Goal: Task Accomplishment & Management: Complete application form

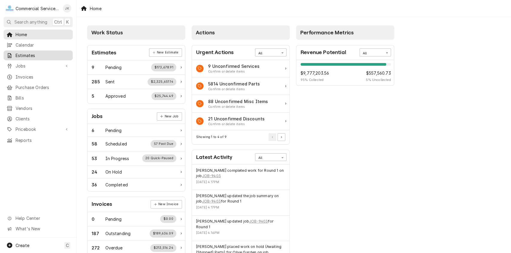
click at [40, 52] on span "Estimates" at bounding box center [43, 55] width 54 height 6
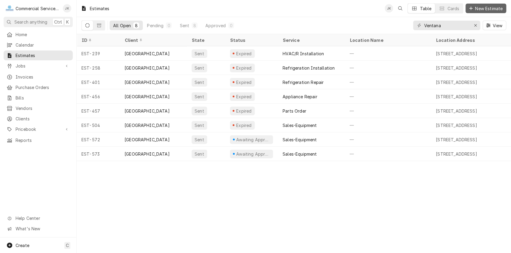
click at [476, 6] on span "New Estimate" at bounding box center [489, 8] width 30 height 6
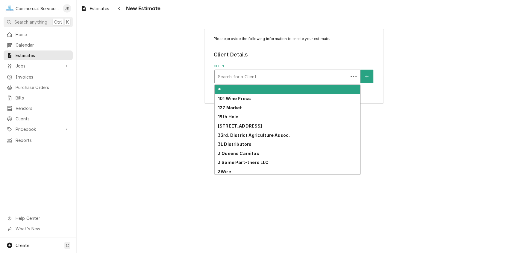
click at [219, 74] on div "Client" at bounding box center [281, 76] width 127 height 11
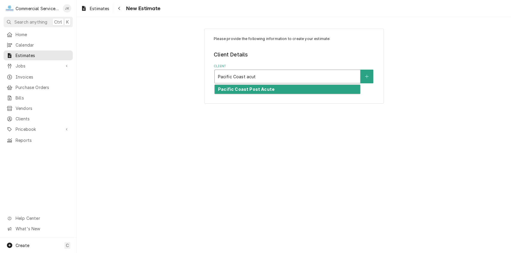
type input "Pacific Coast acute"
click at [243, 89] on strong "Pacific Coast Post Acute" at bounding box center [246, 89] width 57 height 5
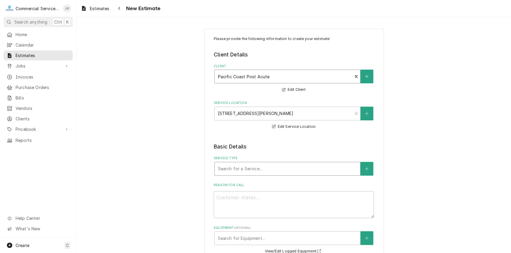
click at [337, 164] on div "Service Type" at bounding box center [287, 169] width 139 height 11
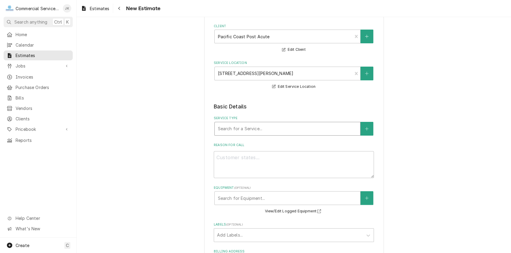
scroll to position [37, 0]
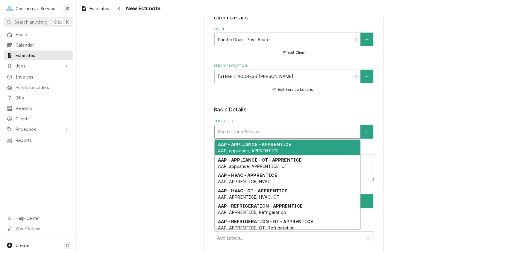
click at [336, 129] on div "Service Type" at bounding box center [287, 132] width 139 height 11
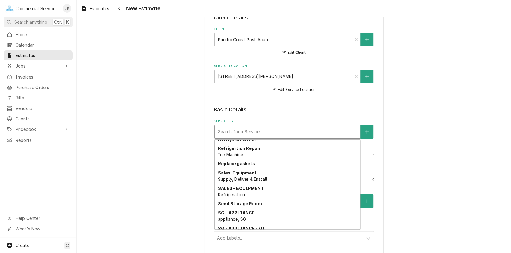
scroll to position [1099, 0]
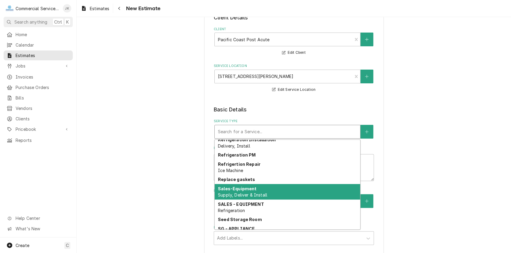
click at [236, 191] on strong "Sales-Equipment" at bounding box center [237, 188] width 39 height 5
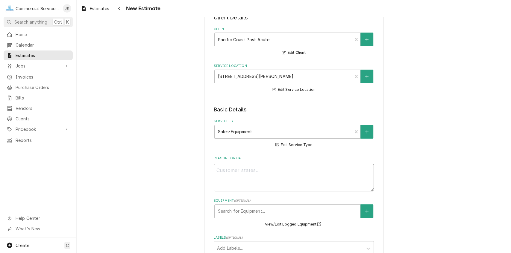
click at [224, 173] on textarea "Reason For Call" at bounding box center [294, 177] width 160 height 27
type textarea "x"
type textarea "q"
type textarea "x"
type textarea "qu"
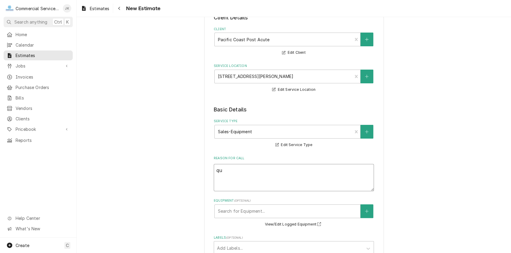
type textarea "x"
type textarea "quo"
type textarea "x"
type textarea "quot"
type textarea "x"
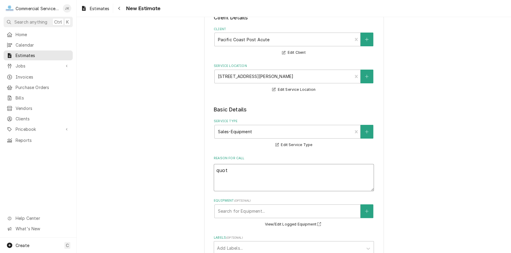
type textarea "quote"
type textarea "x"
type textarea "quote"
type textarea "x"
type textarea "quote n"
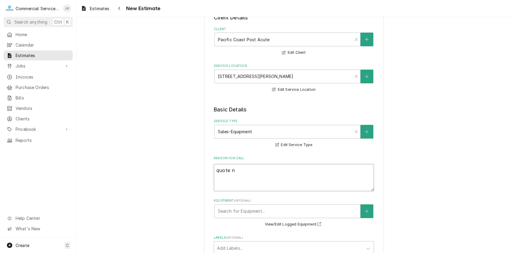
type textarea "x"
type textarea "quote ne"
type textarea "x"
type textarea "quote new"
type textarea "x"
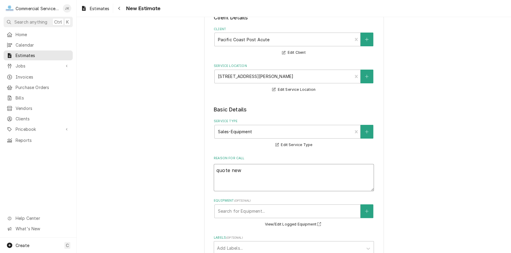
type textarea "quote new"
type textarea "x"
type textarea "quote new d"
type textarea "x"
type textarea "quote new di"
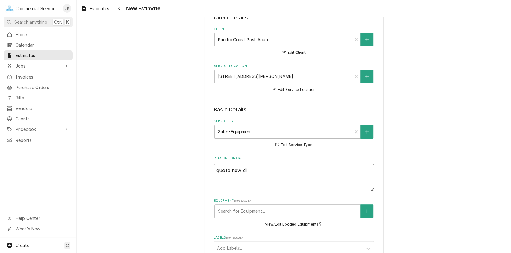
type textarea "x"
type textarea "quote new dis"
type textarea "x"
type textarea "quote new disp"
type textarea "x"
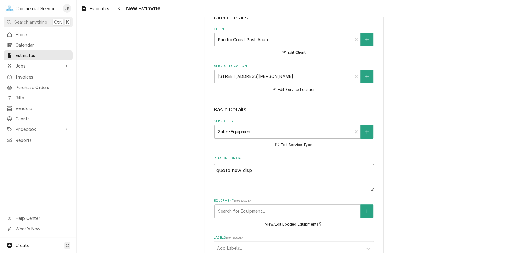
type textarea "quote new dispo"
type textarea "x"
type textarea "quote new dispos"
type textarea "x"
type textarea "quote new dispose"
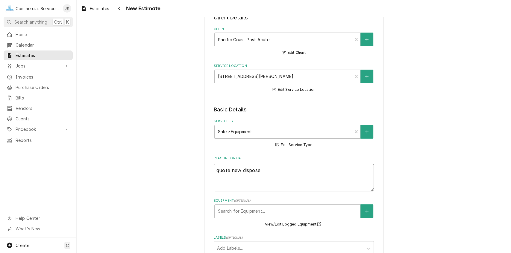
type textarea "x"
type textarea "quote new disposer"
click at [218, 170] on textarea "quote new disposer" at bounding box center [294, 177] width 160 height 27
type textarea "x"
type textarea "uote new disposer"
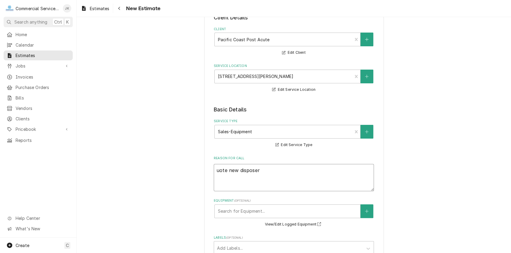
type textarea "x"
type textarea "Quote new disposer"
type textarea "x"
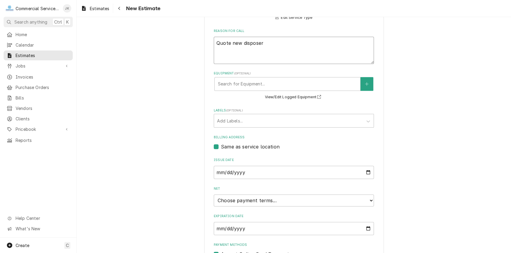
scroll to position [195, 0]
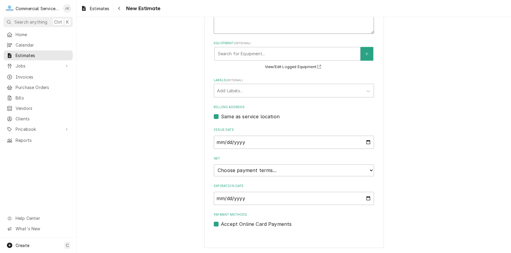
type textarea "Quote new disposer"
click at [229, 199] on input "Expiration Date" at bounding box center [294, 198] width 160 height 13
click at [365, 196] on input "Expiration Date" at bounding box center [294, 198] width 160 height 13
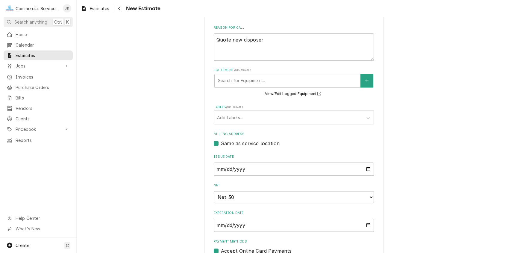
type textarea "x"
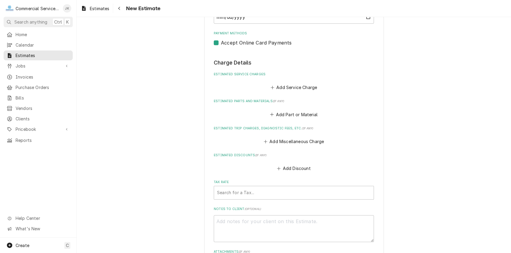
scroll to position [370, 0]
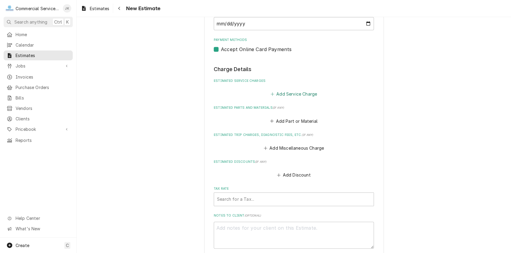
click at [289, 96] on button "Add Service Charge" at bounding box center [293, 94] width 48 height 8
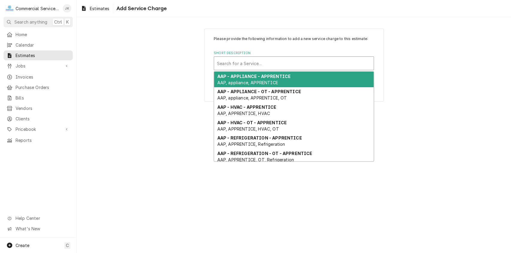
click at [224, 67] on div "Short Description" at bounding box center [294, 63] width 154 height 11
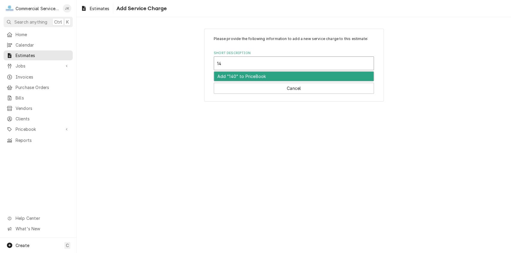
type input "1"
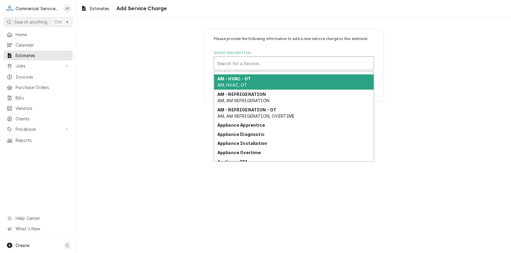
scroll to position [152, 0]
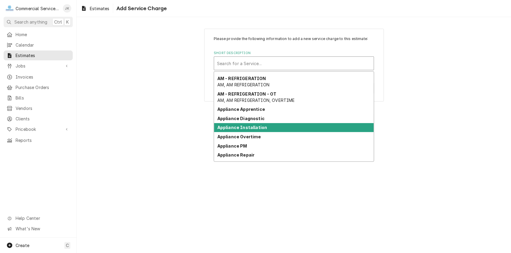
click at [258, 124] on div "Appliance Installation" at bounding box center [294, 127] width 160 height 9
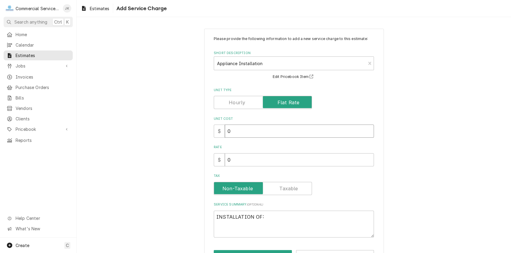
click at [230, 131] on input "0" at bounding box center [299, 131] width 149 height 13
click at [236, 159] on input "0" at bounding box center [299, 160] width 149 height 13
type textarea "x"
type input "1"
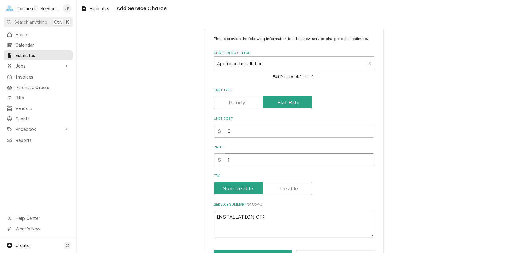
type textarea "x"
type input "16"
type textarea "x"
type input "168"
type textarea "x"
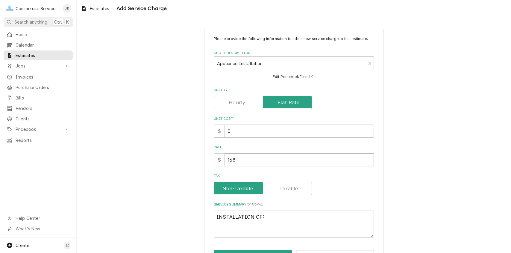
type input "1680"
type textarea "x"
type input "1680.0"
type textarea "x"
type input "1680.00"
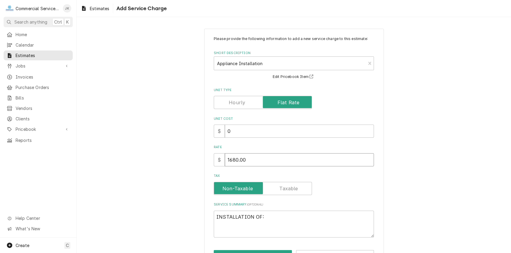
type textarea "x"
type input "1680.00"
click at [263, 215] on textarea "INSTALLATION OF:" at bounding box center [294, 224] width 160 height 27
type textarea "x"
type textarea "INSTALLATION OF"
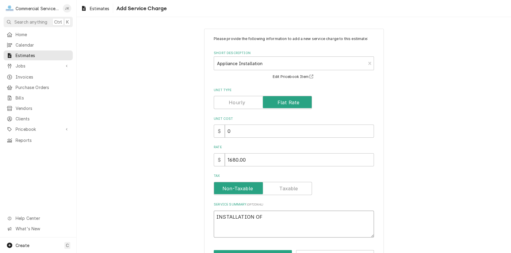
type textarea "x"
type textarea "INSTALLATION O"
type textarea "x"
type textarea "INSTALLATION"
type textarea "x"
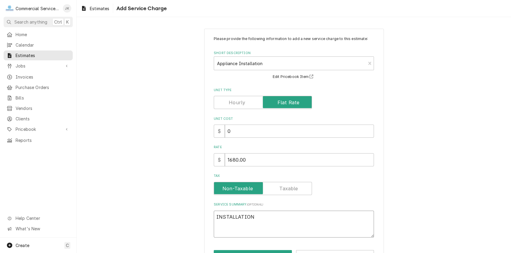
type textarea "INSTALLATION"
type textarea "x"
type textarea "INSTALLATIO"
type textarea "x"
type textarea "INSTALLATI"
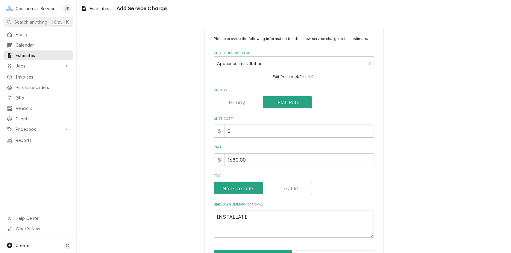
type textarea "x"
type textarea "INSTALLAT"
type textarea "x"
type textarea "INSTALLA"
type textarea "x"
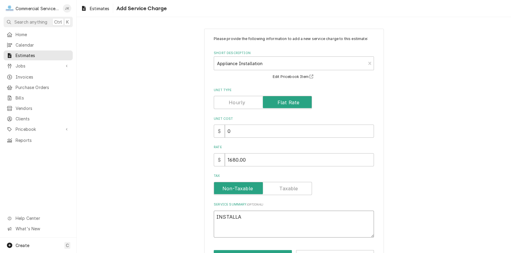
type textarea "INSTALL"
type textarea "x"
type textarea "INSTAL"
type textarea "x"
type textarea "INSTA"
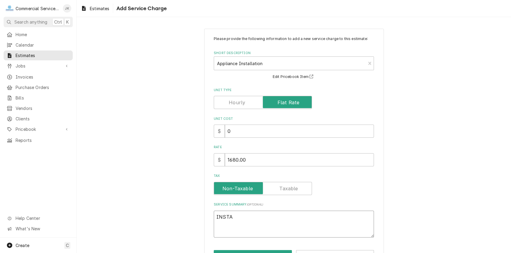
type textarea "x"
type textarea "INST"
type textarea "x"
type textarea "INS"
type textarea "x"
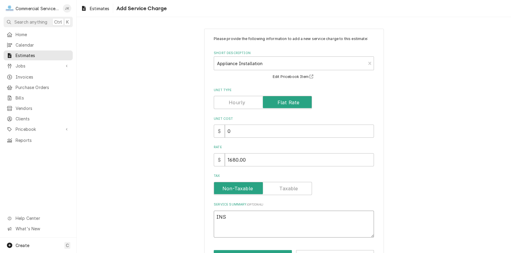
type textarea "IN"
type textarea "x"
type textarea "I"
type textarea "x"
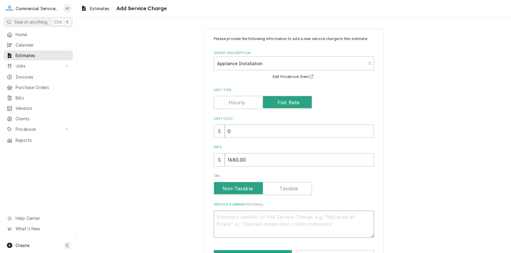
type textarea "R"
type textarea "x"
type textarea "Re"
type textarea "x"
type textarea "Rem"
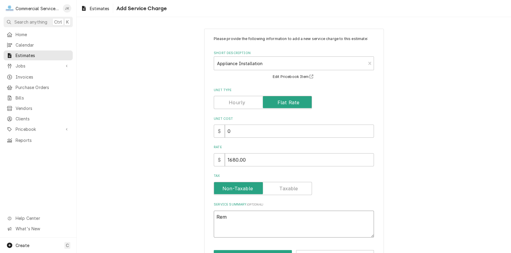
type textarea "x"
type textarea "Remo"
type textarea "x"
type textarea "Remov"
type textarea "x"
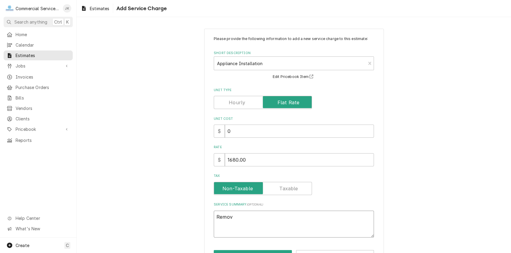
type textarea "Remove"
type textarea "x"
type textarea "Remove"
type textarea "x"
type textarea "Remove e"
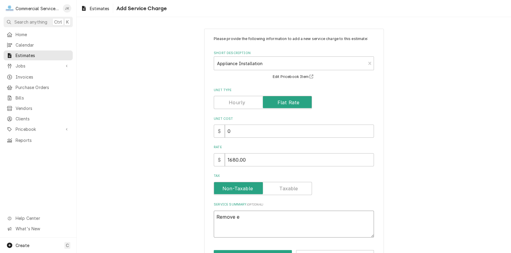
type textarea "x"
type textarea "Remove ex"
type textarea "x"
type textarea "Remove exi"
type textarea "x"
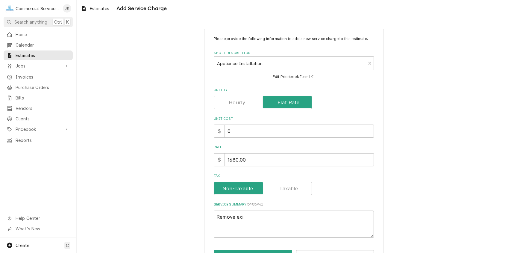
type textarea "Remove exis"
type textarea "x"
type textarea "Remove exist"
type textarea "x"
type textarea "Remove existi"
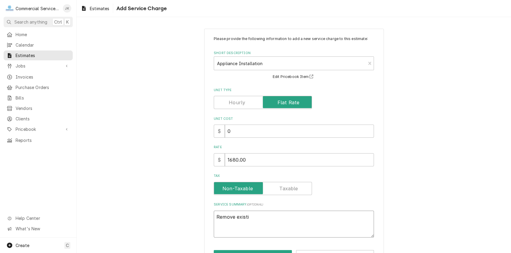
type textarea "x"
type textarea "Remove existin"
type textarea "x"
type textarea "Remove existing"
type textarea "x"
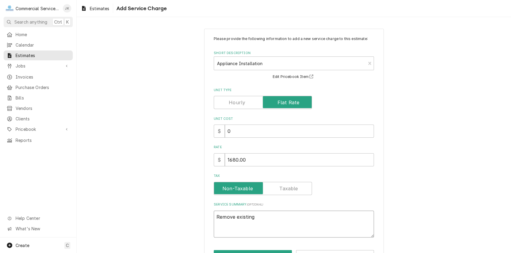
type textarea "Remove existing"
type textarea "x"
type textarea "Remove existing r"
type textarea "x"
type textarea "Remove existing re"
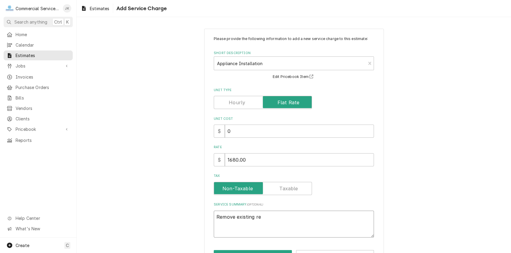
type textarea "x"
type textarea "Remove existing res"
type textarea "x"
type textarea "Remove existing resi"
type textarea "x"
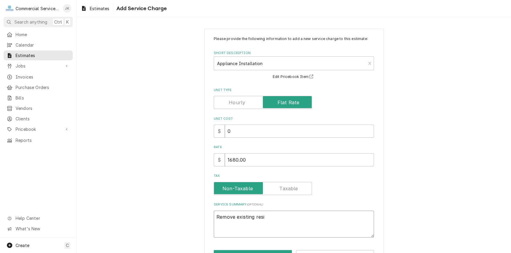
type textarea "Remove existing resid"
type textarea "x"
type textarea "Remove existing reside"
type textarea "x"
type textarea "Remove existing residen"
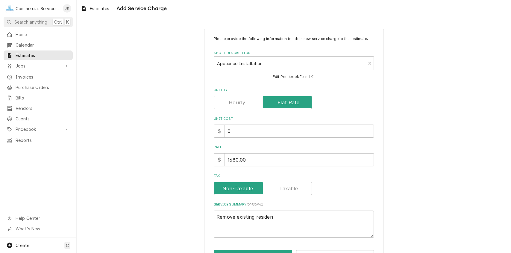
type textarea "x"
type textarea "Remove existing resident"
type textarea "x"
type textarea "Remove existing residenta"
type textarea "x"
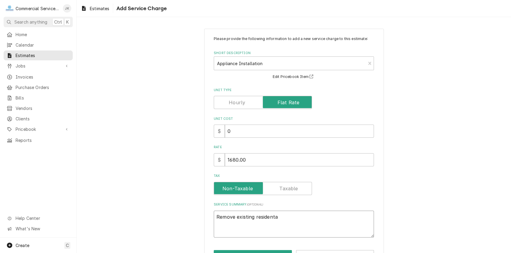
type textarea "Remove existing residental"
type textarea "x"
type textarea "Remove existing residental"
type textarea "x"
type textarea "Remove existing residental"
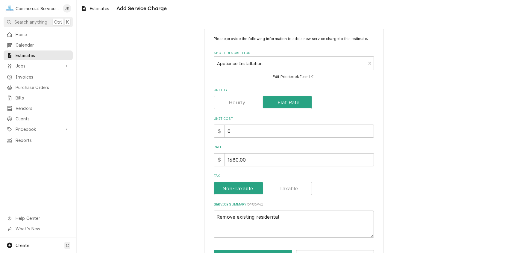
type textarea "x"
type textarea "Remove existing residental,"
type textarea "x"
type textarea "Remove existing residental,"
click at [253, 217] on textarea "Remove existing residental," at bounding box center [294, 224] width 160 height 27
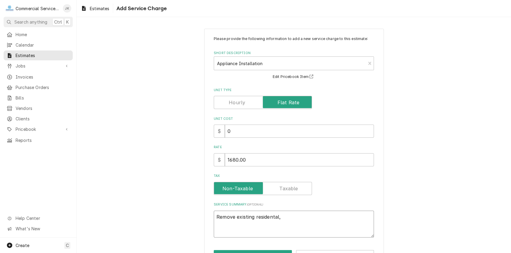
type textarea "x"
type textarea "Remove existing residental,"
type textarea "x"
type textarea "Remove existing 1 residental,"
type textarea "x"
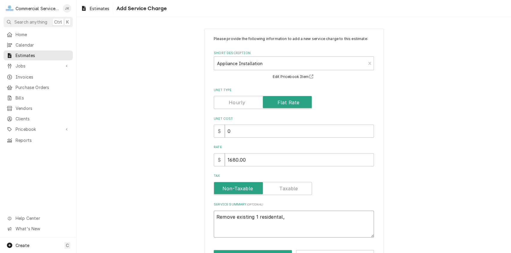
type textarea "Remove existing 1H residental,"
type textarea "x"
type textarea "Remove existing 1HP residental,"
click at [291, 217] on textarea "Remove existing 1HP residental," at bounding box center [294, 224] width 160 height 27
type textarea "x"
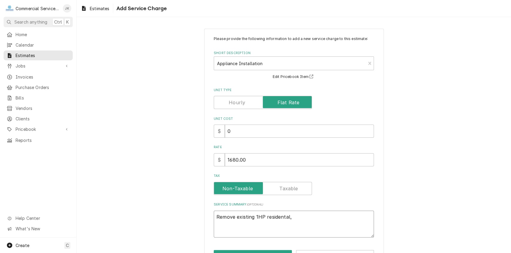
type textarea "Remove existing 1HP residental,"
type textarea "x"
type textarea "Remove existing 1HP residental"
type textarea "x"
type textarea "Remove existing 1HP residental"
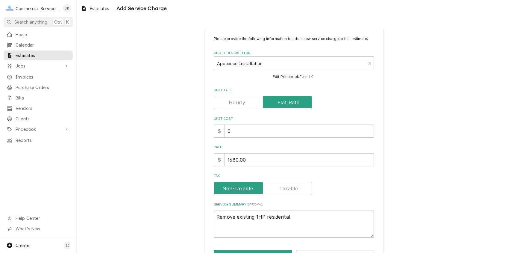
type textarea "x"
type textarea "Remove existing 1HP residental g"
type textarea "x"
type textarea "Remove existing 1HP residental ga"
type textarea "x"
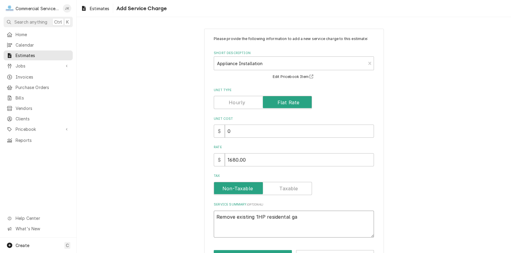
type textarea "Remove existing 1HP residental gar"
type textarea "x"
type textarea "Remove existing 1HP residental garb"
type textarea "x"
type textarea "Remove existing 1HP residental garba"
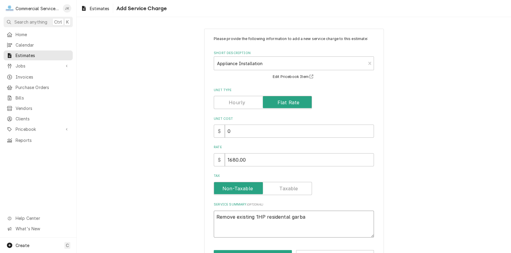
type textarea "x"
type textarea "Remove existing 1HP residental garbag"
type textarea "x"
type textarea "Remove existing 1HP residental garbage"
type textarea "x"
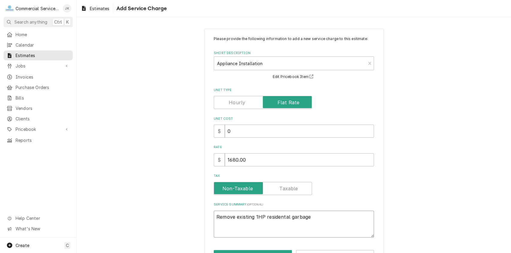
type textarea "Remove existing 1HP residental garbage"
type textarea "x"
type textarea "Remove existing 1HP residental garbage d"
type textarea "x"
type textarea "Remove existing 1HP residental garbage di"
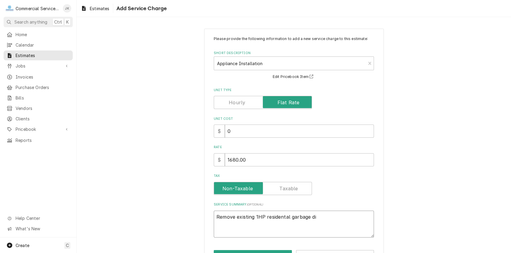
type textarea "x"
type textarea "Remove existing 1HP residental garbage dis"
type textarea "x"
type textarea "Remove existing 1HP residental garbage disp"
type textarea "x"
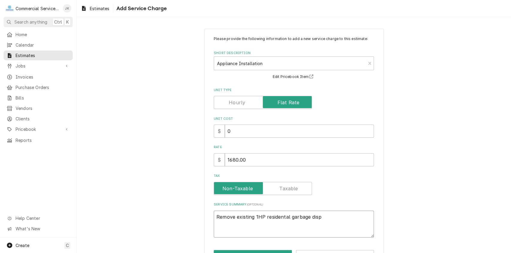
type textarea "Remove existing 1HP residental garbage dispo"
type textarea "x"
type textarea "Remove existing 1HP residental garbage dispos"
type textarea "x"
type textarea "Remove existing 1HP residental garbage dispose"
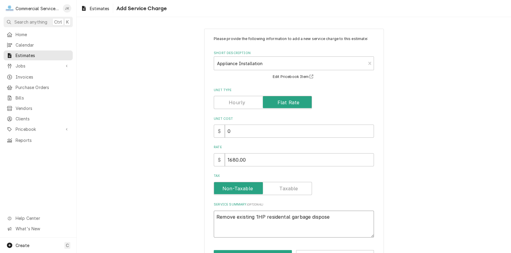
type textarea "x"
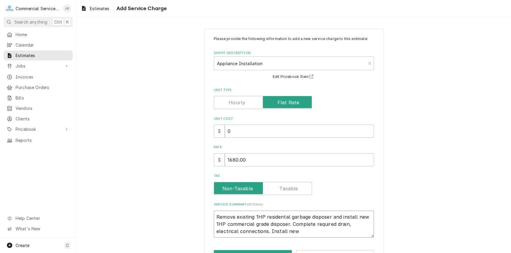
click at [348, 224] on textarea "Remove existing 1HP residental garbage disposer and install new 1HP commercial …" at bounding box center [294, 224] width 160 height 27
click at [298, 232] on textarea "Remove existing 1HP residental garbage disposer and install new 1HP commercial …" at bounding box center [294, 224] width 160 height 27
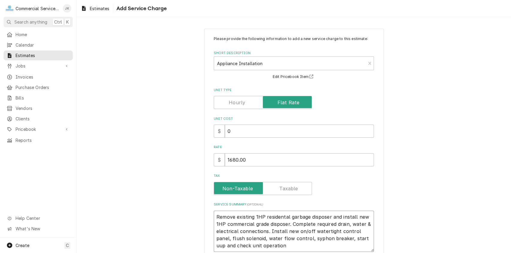
click at [368, 223] on textarea "Remove existing 1HP residental garbage disposer and install new 1HP commercial …" at bounding box center [294, 232] width 160 height 42
click at [349, 225] on textarea "Remove existing 1HP residental garbage disposer and install new 1HP commercial …" at bounding box center [294, 232] width 160 height 42
click at [368, 224] on textarea "Remove existing 1HP residental garbage disposer and install new 1HP commercial …" at bounding box center [294, 232] width 160 height 42
click at [333, 223] on textarea "Remove existing 1HP residental garbage disposer and install new 1HP commercial …" at bounding box center [294, 232] width 160 height 42
click at [364, 223] on textarea "Remove existing 1HP residental garbage disposer and install new 1HP commercial …" at bounding box center [294, 232] width 160 height 42
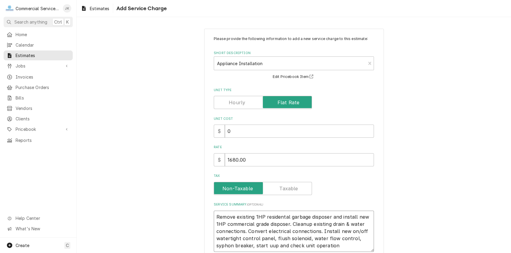
click at [318, 231] on textarea "Remove existing 1HP residental garbage disposer and install new 1HP commercial …" at bounding box center [294, 232] width 160 height 42
click at [366, 245] on textarea "Remove existing 1HP residental garbage disposer and install new 1HP commercial …" at bounding box center [294, 232] width 160 height 42
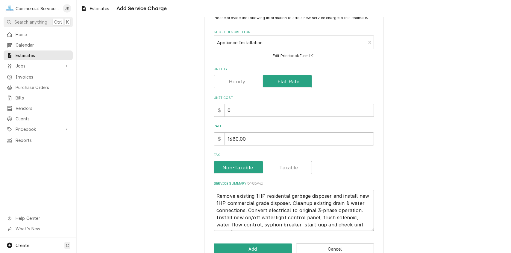
scroll to position [35, 0]
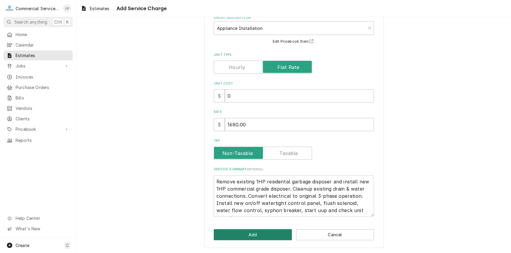
click at [256, 238] on button "Add" at bounding box center [253, 235] width 78 height 11
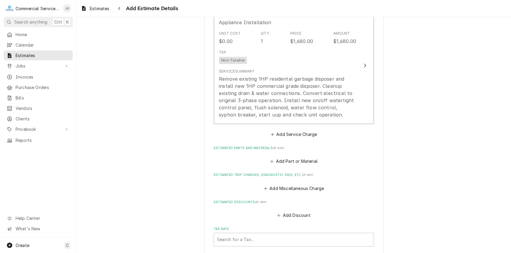
scroll to position [487, 0]
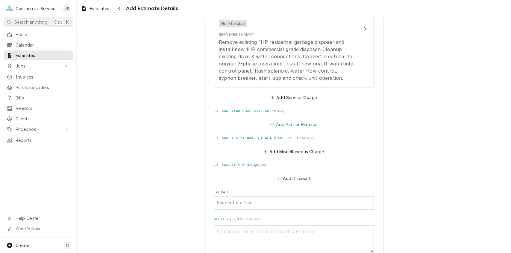
click at [288, 126] on button "Add Part or Material" at bounding box center [293, 125] width 49 height 8
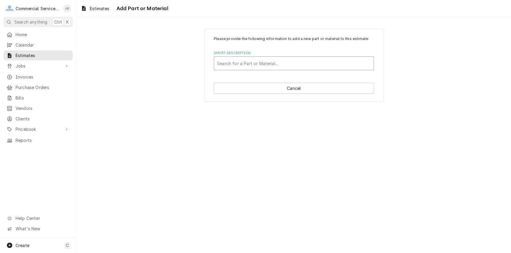
click at [221, 63] on div "Short Description" at bounding box center [294, 63] width 154 height 11
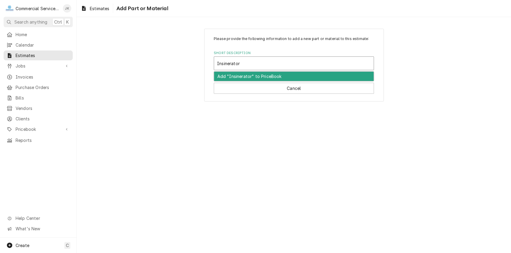
click at [227, 63] on input "Insinerator" at bounding box center [229, 64] width 24 height 10
click at [247, 63] on div "Short Description" at bounding box center [294, 63] width 154 height 11
click at [289, 77] on div "Add "Garabage Disposer & Accessories" to PriceBook" at bounding box center [294, 76] width 160 height 9
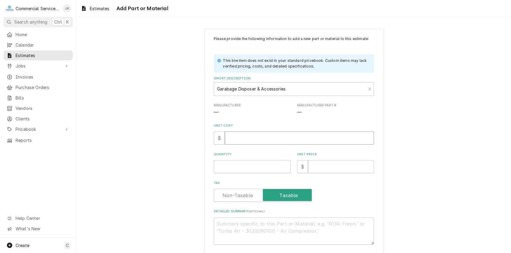
click at [247, 141] on input "Unit Cost" at bounding box center [299, 138] width 149 height 13
click at [223, 166] on input "Quantity" at bounding box center [252, 166] width 77 height 13
click at [333, 166] on input "Unit Price" at bounding box center [341, 166] width 66 height 13
click at [222, 225] on textarea "Detailed Summary ( optional )" at bounding box center [294, 231] width 160 height 27
click at [215, 223] on textarea "Insinkerator 1HP" at bounding box center [294, 231] width 160 height 27
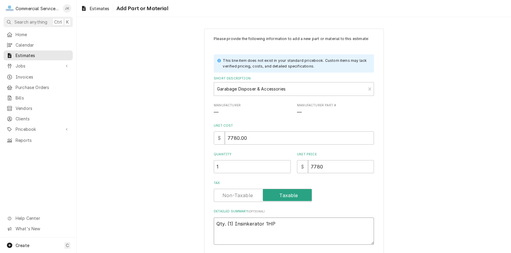
click at [272, 223] on textarea "Qty. (1) Insinkerator 1HP" at bounding box center [294, 231] width 160 height 27
click at [303, 223] on textarea "Qty. (1) Insinkerator 1HP; 208/230/460 volt" at bounding box center [294, 231] width 160 height 27
click at [309, 224] on textarea "Qty. (1) Insinkerator 1HP; 208/230/3 volt" at bounding box center [294, 231] width 160 height 27
click at [346, 223] on textarea "Qty. (1) Insinkerator 1HP; 208/230/3 phase commercial Disposer" at bounding box center [294, 231] width 160 height 27
click at [365, 225] on textarea "Qty. (1) Insinkerator 1HP; 208/230/3 phase commercial disposer" at bounding box center [294, 231] width 160 height 27
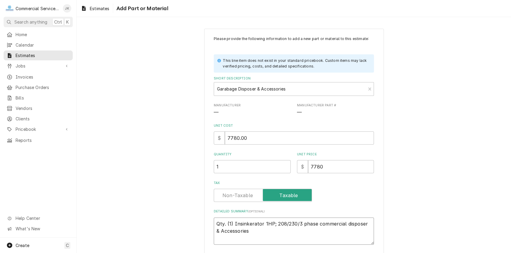
click at [215, 231] on textarea "Qty. (1) Insinkerator 1HP; 208/230/3 phase commercial disposer & Accessories" at bounding box center [294, 231] width 160 height 27
click at [368, 223] on textarea "Qty. (1) Insinkerator 1HP; 208/230/3 phase commercial disposer & Accessories" at bounding box center [294, 231] width 160 height 27
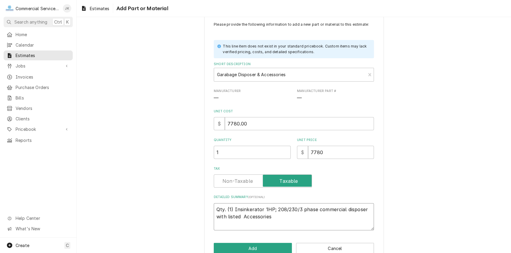
scroll to position [15, 0]
click at [244, 214] on textarea "Qty. (1) Insinkerator 1HP; 208/230/3 phase commercial disposer with listed Acce…" at bounding box center [294, 216] width 160 height 27
click at [241, 215] on textarea "Qty. (1) Insinkerator 1HP; 208/230/3 phase commercial disposer ccessories" at bounding box center [294, 216] width 160 height 27
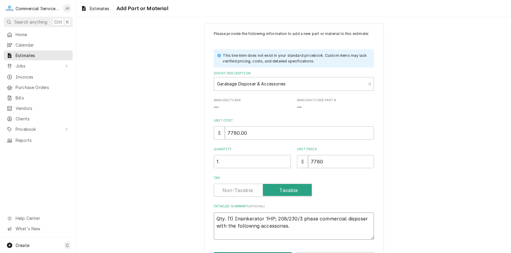
scroll to position [0, 0]
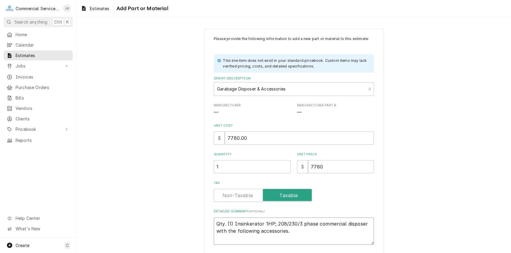
click at [257, 230] on textarea "Qty. (1) Insinkerator 1HP; 208/230/3 phase commercial disposer with the followi…" at bounding box center [294, 231] width 160 height 27
click at [298, 233] on textarea "Qty. (1) Insinkerator 1HP; 208/230/3 phase commercial disposer with the followi…" at bounding box center [294, 231] width 160 height 27
click at [339, 231] on textarea "Qty. (1) Insinkerator 1HP; 208/230/3 phase commercial disposer with the followi…" at bounding box center [294, 231] width 160 height 27
click at [362, 232] on textarea "Qty. (1) Insinkerator 1HP; 208/230/3 phase commercial disposer with the followi…" at bounding box center [294, 231] width 160 height 27
click at [318, 239] on textarea "Qty. (1) Insinkerator 1HP; 208/230/3 phase commercial disposer with the followi…" at bounding box center [294, 231] width 160 height 27
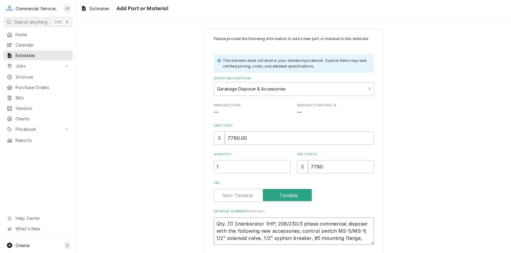
click at [361, 239] on textarea "Qty. (1) Insinkerator 1HP; 208/230/3 phase commercial disposer with the followi…" at bounding box center [294, 231] width 160 height 27
click at [310, 238] on textarea "Qty. (1) Insinkerator 1HP; 208/230/3 phase commercial disposer with the followi…" at bounding box center [294, 231] width 160 height 27
click at [255, 248] on textarea "Qty. (1) Insinkerator 1HP; 208/230/3 phase commercial disposer with the followi…" at bounding box center [294, 235] width 160 height 34
click at [304, 245] on textarea "Qty. (1) Insinkerator 1HP; 208/230/3 phase commercial disposer with the followi…" at bounding box center [294, 235] width 160 height 34
click at [329, 247] on textarea "Qty. (1) Insinkerator 1HP; 208/230/3 phase commercial disposer with the followi…" at bounding box center [294, 235] width 160 height 34
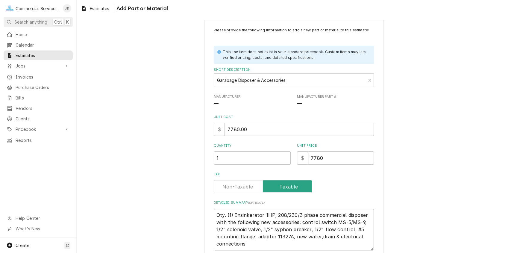
scroll to position [42, 0]
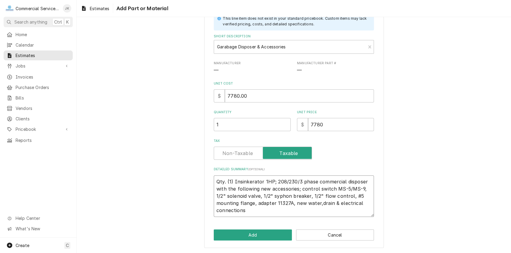
click at [243, 211] on textarea "Qty. (1) Insinkerator 1HP; 208/230/3 phase commercial disposer with the followi…" at bounding box center [294, 197] width 160 height 42
click at [259, 237] on button "Add" at bounding box center [253, 235] width 78 height 11
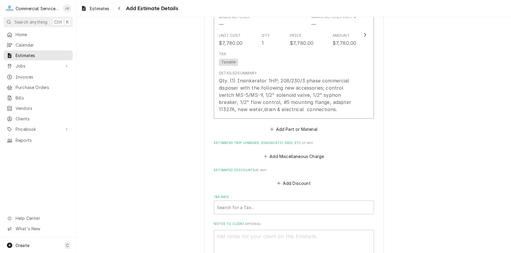
scroll to position [674, 0]
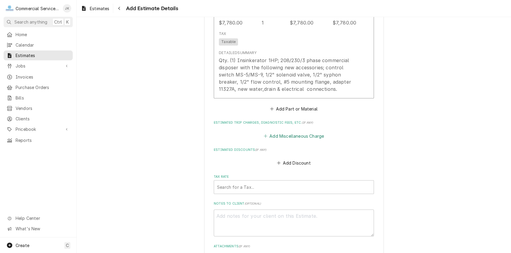
click at [281, 137] on button "Add Miscellaneous Charge" at bounding box center [293, 136] width 62 height 8
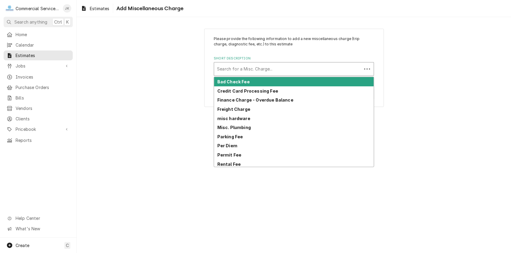
click at [240, 65] on div "Short Description" at bounding box center [288, 69] width 142 height 11
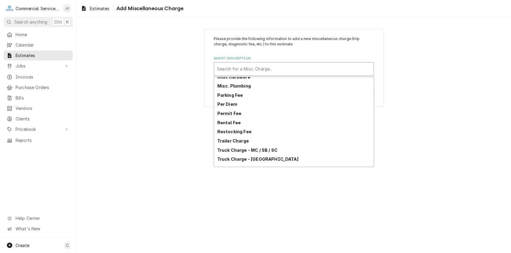
scroll to position [48, 0]
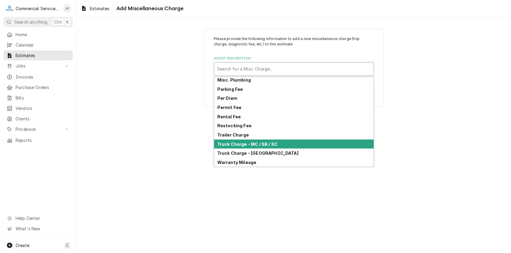
click at [234, 143] on strong "Truck Charge - MC / SB / SC" at bounding box center [247, 144] width 60 height 5
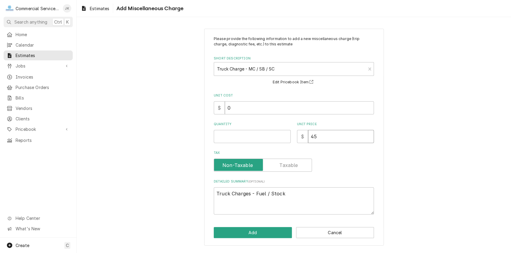
click at [321, 135] on input "45" at bounding box center [341, 136] width 66 height 13
click at [220, 135] on input "Quantity" at bounding box center [252, 136] width 77 height 13
click at [250, 234] on button "Add" at bounding box center [253, 232] width 78 height 11
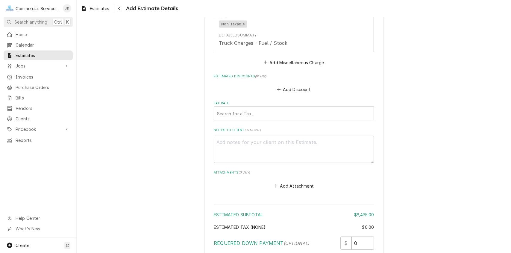
scroll to position [834, 0]
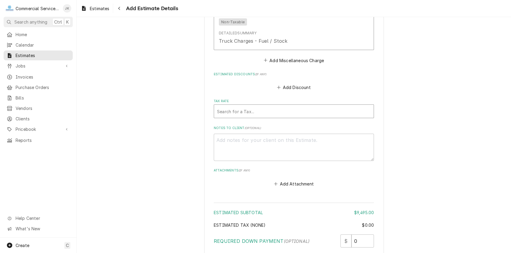
click at [228, 110] on div "Tax Rate" at bounding box center [294, 111] width 154 height 11
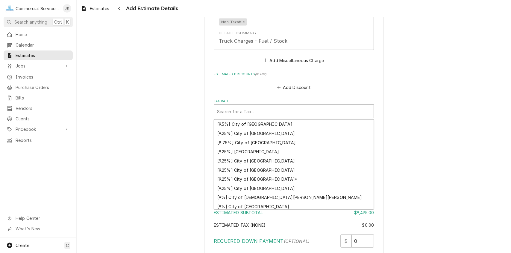
scroll to position [66, 0]
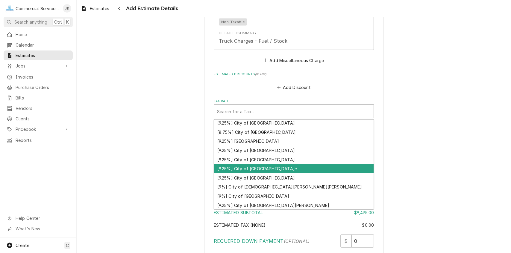
click at [240, 168] on div "[9.25%] City of Salinas*" at bounding box center [294, 168] width 160 height 9
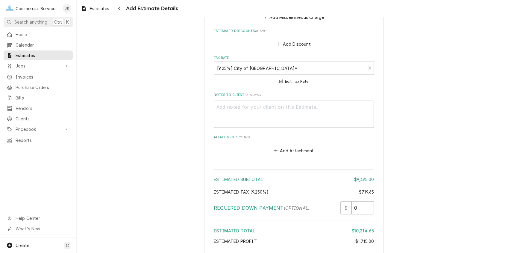
scroll to position [925, 0]
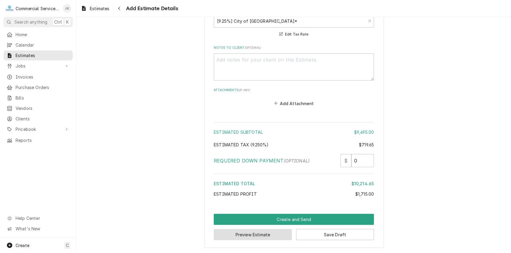
click at [262, 235] on button "Preview Estimate" at bounding box center [253, 235] width 78 height 11
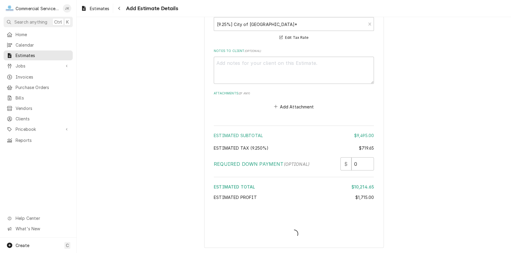
scroll to position [922, 0]
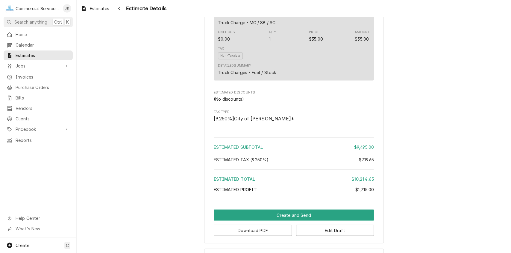
scroll to position [620, 0]
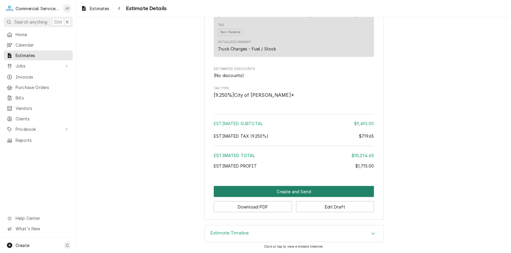
click at [290, 193] on button "Create and Send" at bounding box center [294, 191] width 160 height 11
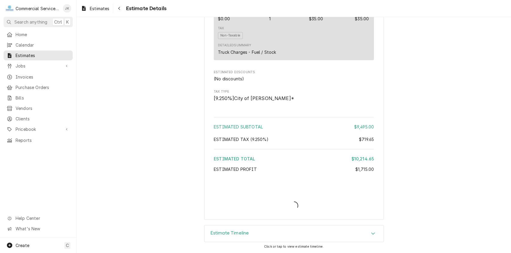
scroll to position [616, 0]
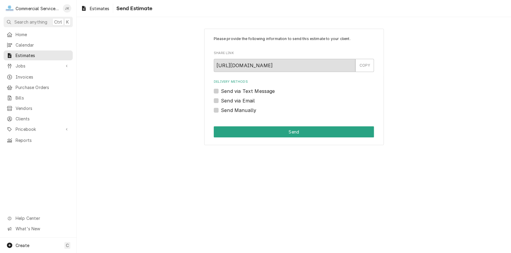
click at [221, 102] on label "Send via Email" at bounding box center [238, 100] width 34 height 7
click at [221, 102] on input "Send via Email" at bounding box center [301, 103] width 160 height 13
checkbox input "true"
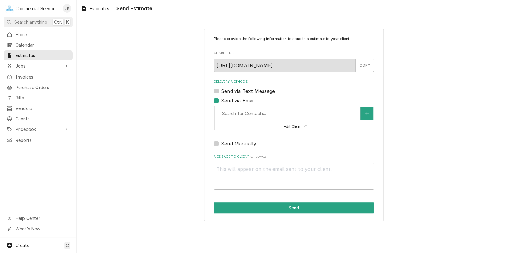
click at [237, 113] on div "Delivery Methods" at bounding box center [289, 113] width 135 height 11
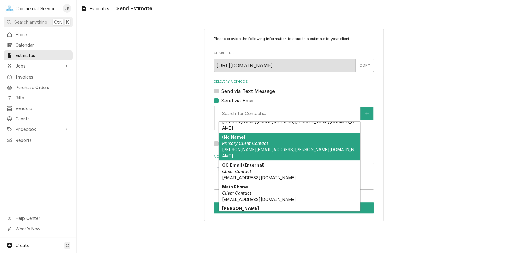
scroll to position [19, 0]
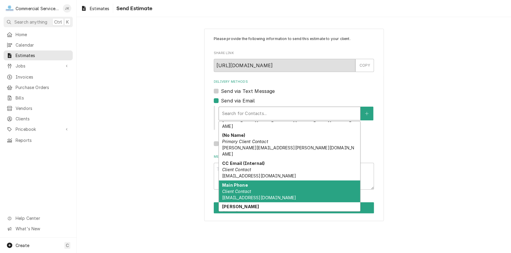
type textarea "x"
type input "A"
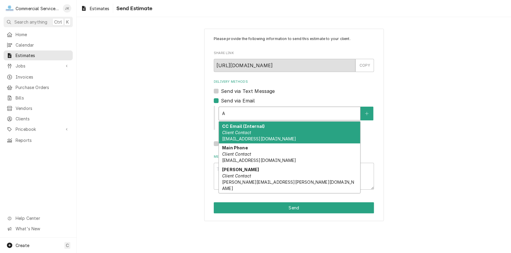
type textarea "x"
type input "An"
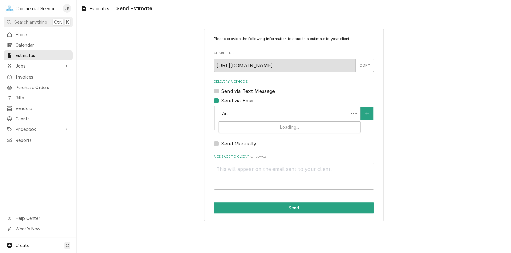
type textarea "x"
type input "Ann"
type textarea "x"
type input "Anna"
type textarea "x"
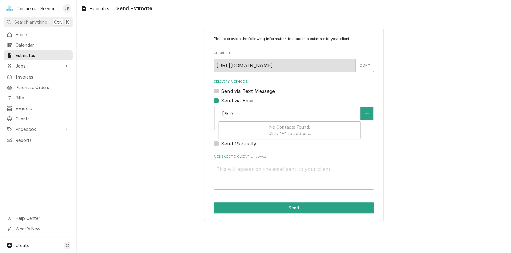
type input "Anna"
type textarea "x"
type input "Anna l"
type textarea "x"
type input "Anna ly"
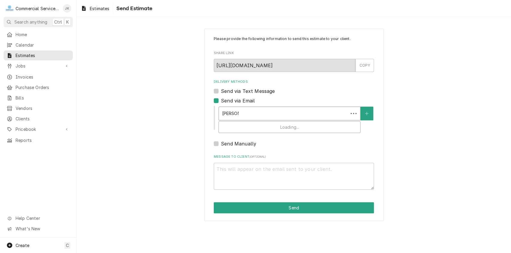
type textarea "x"
type input "Anna lyn"
click at [234, 113] on input "Anna lyn" at bounding box center [231, 114] width 19 height 10
click at [235, 113] on input "Anna lyn" at bounding box center [231, 114] width 19 height 10
type textarea "x"
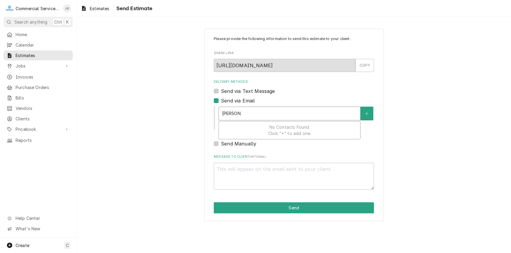
type input "Anna yn"
type textarea "x"
type input "Anna Lyn"
click at [365, 116] on button "Delivery Methods" at bounding box center [366, 114] width 13 height 14
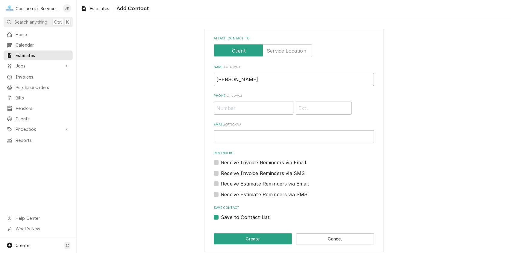
click at [244, 78] on input "Anna Lyn" at bounding box center [294, 79] width 160 height 13
type input "Annalyn Campos"
click at [240, 136] on input "Email ( optional )" at bounding box center [294, 136] width 160 height 13
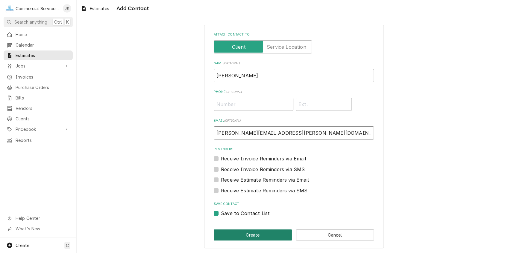
type input "annalyn.campos@pacificcoastpn.com"
click at [244, 236] on button "Create" at bounding box center [253, 235] width 78 height 11
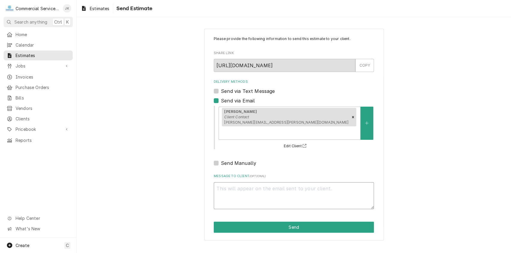
click at [222, 183] on textarea "Message to Client ( optional )" at bounding box center [294, 196] width 160 height 27
type textarea "x"
type textarea "A"
type textarea "x"
type textarea "An"
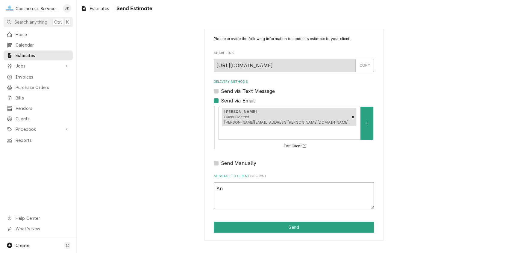
type textarea "x"
type textarea "Ann"
type textarea "x"
type textarea "Anna"
type textarea "x"
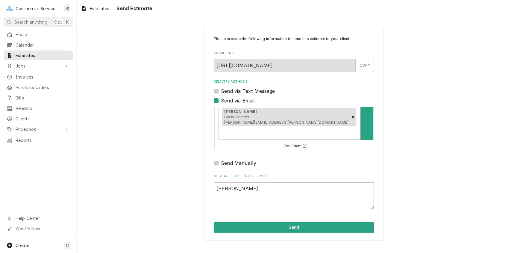
type textarea "Annal"
type textarea "x"
type textarea "Annaly"
type textarea "x"
type textarea "Annalyn"
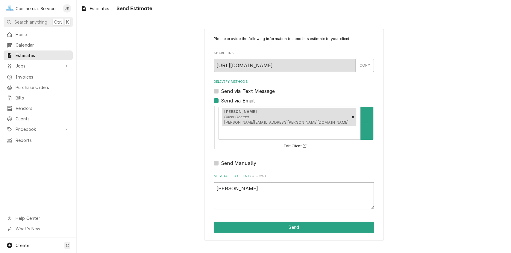
type textarea "x"
type textarea "Annalyn,"
type textarea "x"
type textarea "Annalyn,"
type textarea "x"
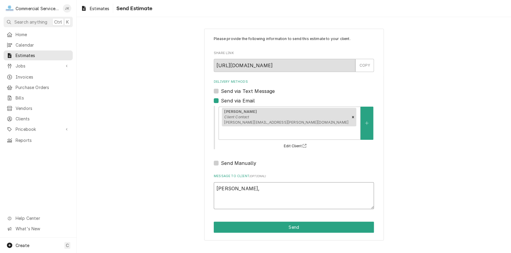
type textarea "Annalyn, P"
type textarea "x"
type textarea "Annalyn, Pl"
type textarea "x"
type textarea "Annalyn, Ple"
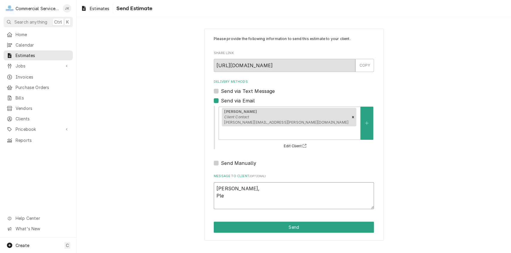
type textarea "x"
type textarea "Annalyn, Plea"
type textarea "x"
type textarea "Annalyn, Pleas"
type textarea "x"
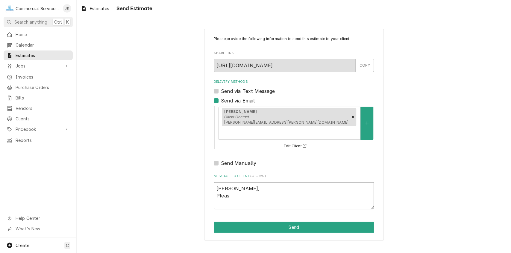
type textarea "Annalyn, Please"
type textarea "x"
type textarea "Annalyn, Please"
type textarea "x"
type textarea "Annalyn, Please r"
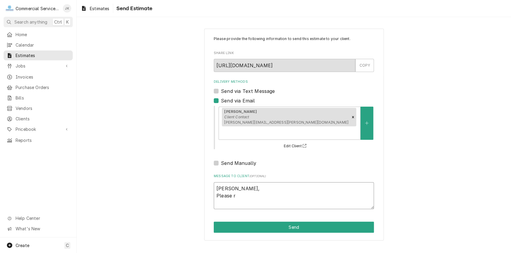
type textarea "x"
type textarea "Annalyn, Please re"
type textarea "x"
type textarea "Annalyn, Please rev"
type textarea "x"
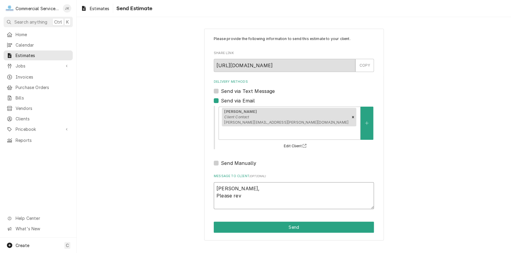
type textarea "Annalyn, Please revi"
type textarea "x"
type textarea "Annalyn, Please revie"
type textarea "x"
type textarea "Annalyn, Please review"
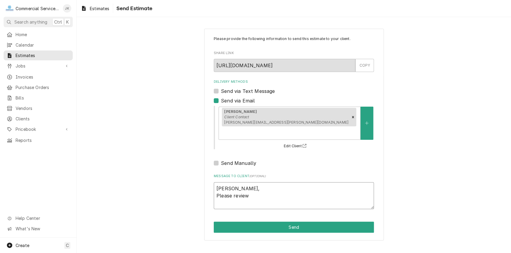
type textarea "x"
type textarea "Annalyn, Please review"
type textarea "x"
type textarea "Annalyn, Please review e"
type textarea "x"
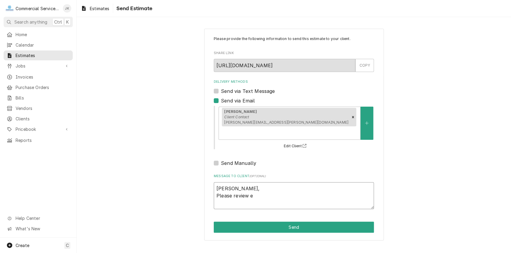
type textarea "Annalyn, Please review es"
type textarea "x"
type textarea "Annalyn, Please review est"
type textarea "x"
type textarea "Annalyn, Please review esti"
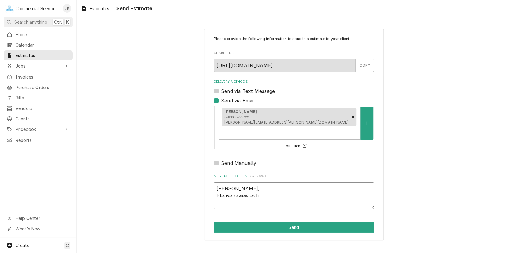
type textarea "x"
type textarea "Annalyn, Please review estim"
type textarea "x"
type textarea "Annalyn, Please review estima"
type textarea "x"
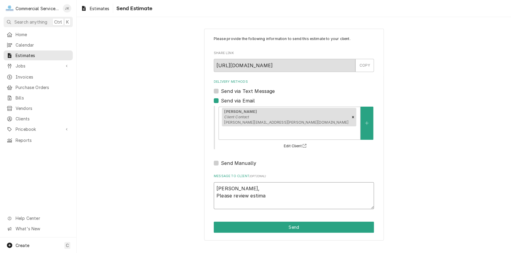
type textarea "Annalyn, Please review estimat"
type textarea "x"
type textarea "Annalyn, Please review estimate"
type textarea "x"
type textarea "Annalyn, Please review estimate"
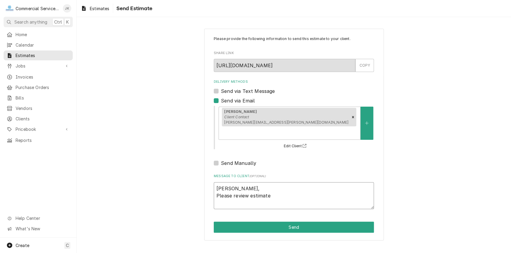
type textarea "x"
type textarea "Annalyn, Please review estimate t"
type textarea "x"
type textarea "Annalyn, Please review estimate to"
type textarea "x"
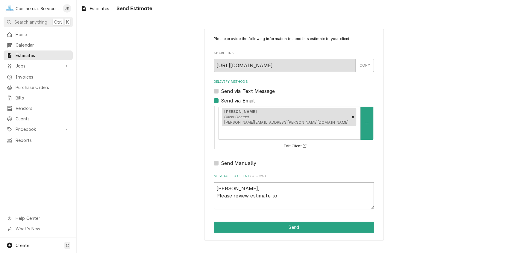
type textarea "Annalyn, Please review estimate to"
type textarea "x"
type textarea "Annalyn, Please review estimate to i"
type textarea "x"
type textarea "Annalyn, Please review estimate to in"
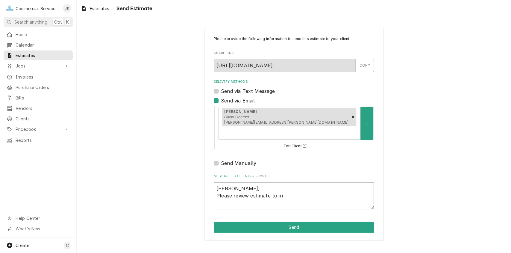
type textarea "x"
type textarea "Annalyn, Please review estimate to i"
type textarea "x"
type textarea "Annalyn, Please review estimate to"
type textarea "x"
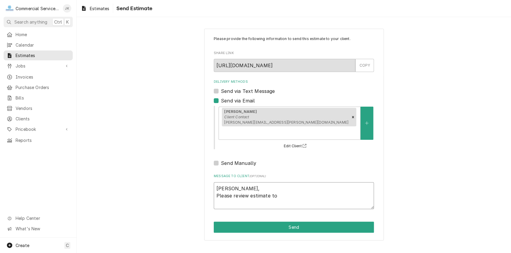
type textarea "Annalyn, Please review estimate to r"
type textarea "x"
type textarea "Annalyn, Please review estimate to re"
type textarea "x"
type textarea "Annalyn, Please review estimate to rep"
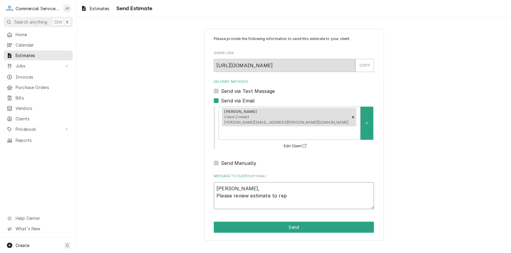
type textarea "x"
type textarea "Annalyn, Please review estimate to repa"
type textarea "x"
type textarea "Annalyn, Please review estimate to repac"
type textarea "x"
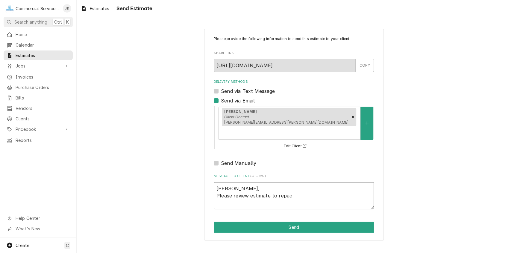
type textarea "Annalyn, Please review estimate to repace"
type textarea "x"
type textarea "Annalyn, Please review estimate to repac"
type textarea "x"
type textarea "Annalyn, Please review estimate to repa"
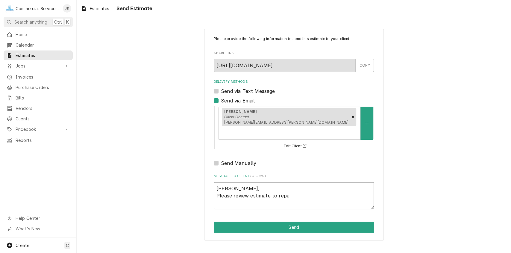
type textarea "x"
type textarea "Annalyn, Please review estimate to rep"
type textarea "x"
type textarea "Annalyn, Please review estimate to repl"
type textarea "x"
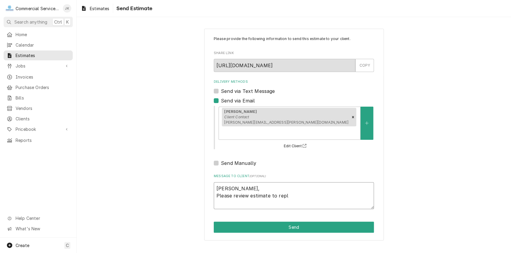
type textarea "Annalyn, Please review estimate to repla"
type textarea "x"
type textarea "Annalyn, Please review estimate to replac"
type textarea "x"
type textarea "Annalyn, Please review estimate to replace"
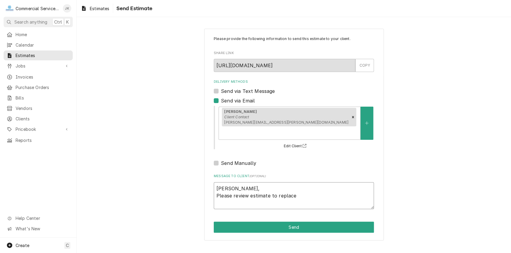
type textarea "x"
type textarea "Annalyn, Please review estimate to replace"
type textarea "x"
type textarea "Annalyn, Please review estimate to replace e"
type textarea "x"
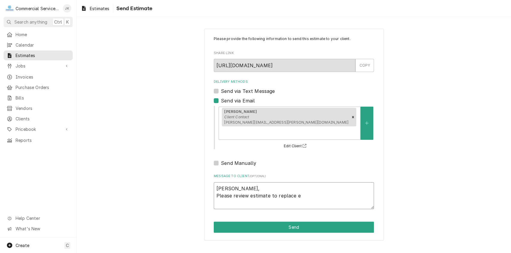
type textarea "Annalyn, Please review estimate to replace ex"
type textarea "x"
type textarea "Annalyn, Please review estimate to replace exi"
type textarea "x"
type textarea "Annalyn, Please review estimate to replace exis"
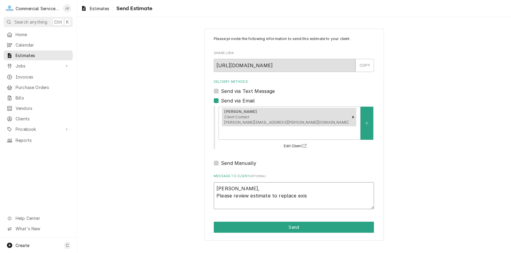
type textarea "x"
type textarea "Annalyn, Please review estimate to replace exist"
type textarea "x"
type textarea "Annalyn, Please review estimate to replace existi"
type textarea "x"
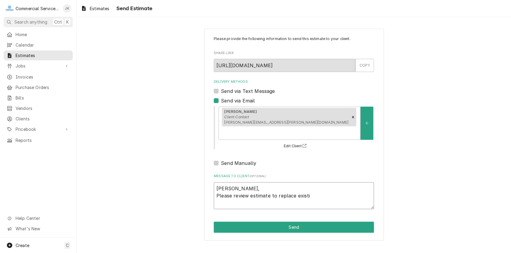
type textarea "Annalyn, Please review estimate to replace existin"
type textarea "x"
type textarea "Annalyn, Please review estimate to replace existinf"
type textarea "x"
type textarea "Annalyn, Please review estimate to replace existin"
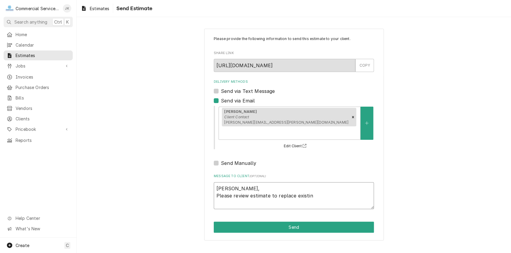
type textarea "x"
type textarea "Annalyn, Please review estimate to replace existing"
type textarea "x"
type textarea "Annalyn, Please review estimate to replace existing"
type textarea "x"
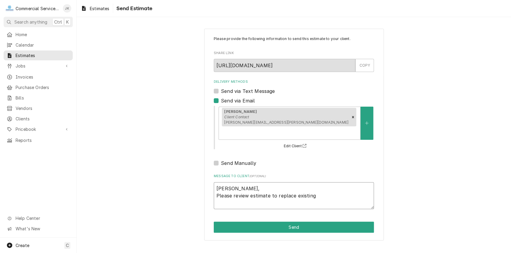
type textarea "Annalyn, Please review estimate to replace existing r"
type textarea "x"
type textarea "Annalyn, Please review estimate to replace existing re"
type textarea "x"
type textarea "Annalyn, Please review estimate to replace existing res"
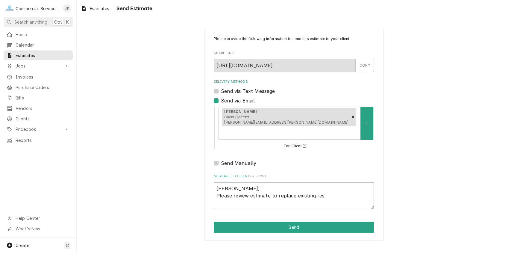
type textarea "x"
type textarea "Annalyn, Please review estimate to replace existing resi"
type textarea "x"
type textarea "Annalyn, Please review estimate to replace existing resid"
type textarea "x"
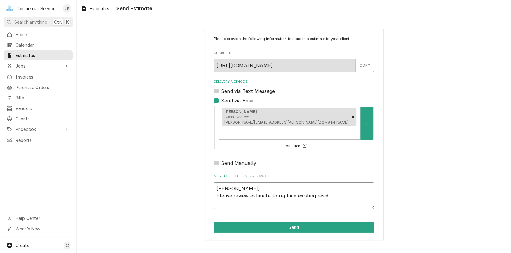
type textarea "Annalyn, Please review estimate to replace existing reside"
type textarea "x"
type textarea "Annalyn, Please review estimate to replace existing residen"
type textarea "x"
type textarea "Annalyn, Please review estimate to replace existing resident"
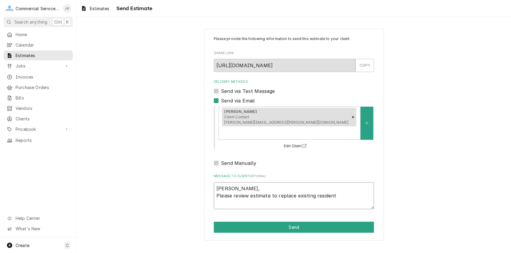
type textarea "x"
type textarea "Annalyn, Please review estimate to replace existing residenta"
type textarea "x"
type textarea "Annalyn, Please review estimate to replace existing residental"
type textarea "x"
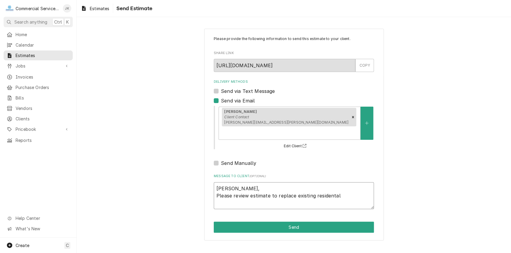
type textarea "Annalyn, Please review estimate to replace existing residental"
type textarea "x"
type textarea "Annalyn, Please review estimate to replace existing residental d"
type textarea "x"
type textarea "Annalyn, Please review estimate to replace existing residental di"
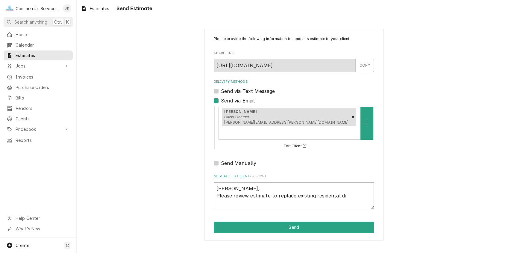
type textarea "x"
type textarea "Annalyn, Please review estimate to replace existing residental dis"
type textarea "x"
type textarea "Annalyn, Please review estimate to replace existing residental disp"
type textarea "x"
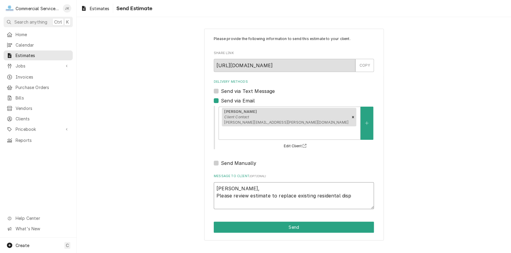
type textarea "Annalyn, Please review estimate to replace existing residental dispo"
type textarea "x"
type textarea "Annalyn, Please review estimate to replace existing residental dispos"
type textarea "x"
type textarea "Annalyn, Please review estimate to replace existing residental dispose"
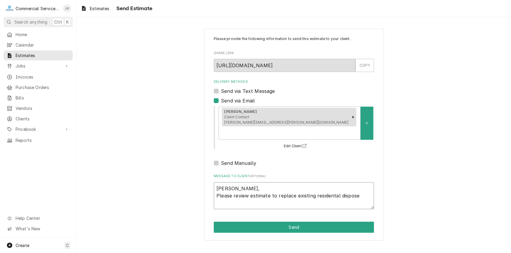
type textarea "x"
type textarea "Annalyn, Please review estimate to replace existing residental disposer"
type textarea "x"
type textarea "Annalyn, Please review estimate to replace existing residental disposer"
type textarea "x"
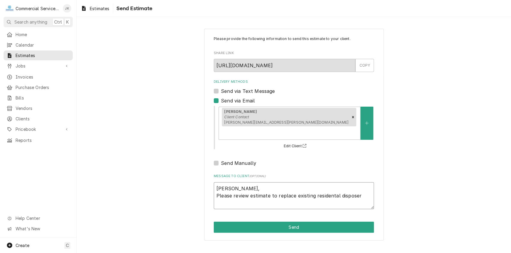
type textarea "Annalyn, Please review estimate to replace existing residental disposer w"
type textarea "x"
type textarea "Annalyn, Please review estimate to replace existing residental disposer wi"
type textarea "x"
type textarea "Annalyn, Please review estimate to replace existing residental disposer wit"
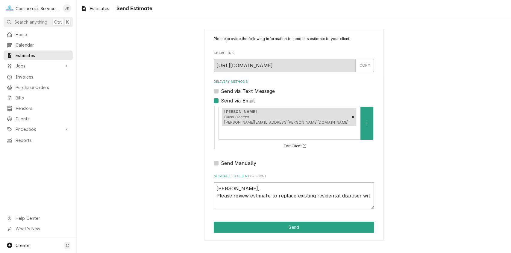
type textarea "x"
type textarea "Annalyn, Please review estimate to replace existing residental disposer with"
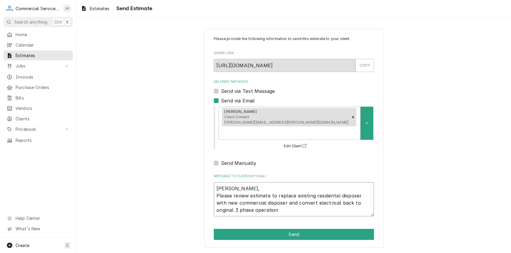
click at [286, 190] on textarea "Annalyn, Please review estimate to replace existing residental disposer with ne…" at bounding box center [294, 200] width 160 height 34
click at [280, 189] on textarea "Annalyn, Please review estimate to replace existing residental disposer with ne…" at bounding box center [294, 200] width 160 height 34
click at [255, 198] on textarea "Annalyn, Please review estimate to replace existing residental disposer with ne…" at bounding box center [294, 200] width 160 height 34
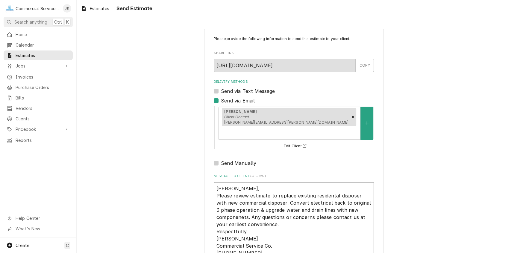
scroll to position [31, 0]
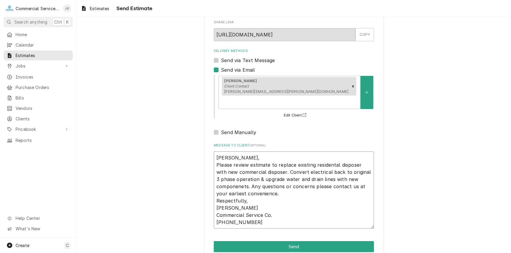
click at [246, 174] on textarea "Annalyn, Please review estimate to replace existing residental disposer with ne…" at bounding box center [294, 191] width 160 height 78
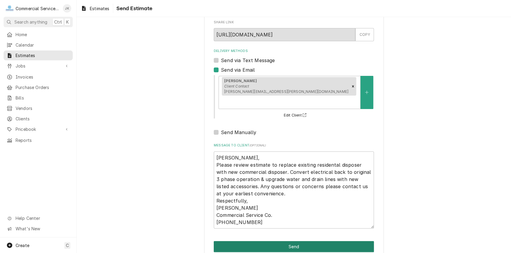
click at [290, 242] on button "Send" at bounding box center [294, 247] width 160 height 11
